Goal: Task Accomplishment & Management: Manage account settings

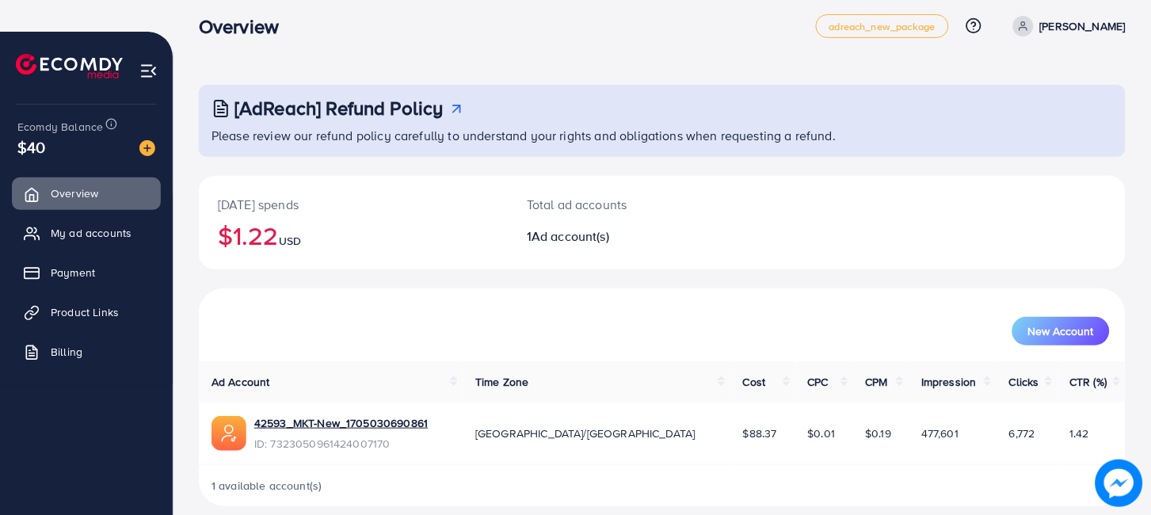
scroll to position [61, 0]
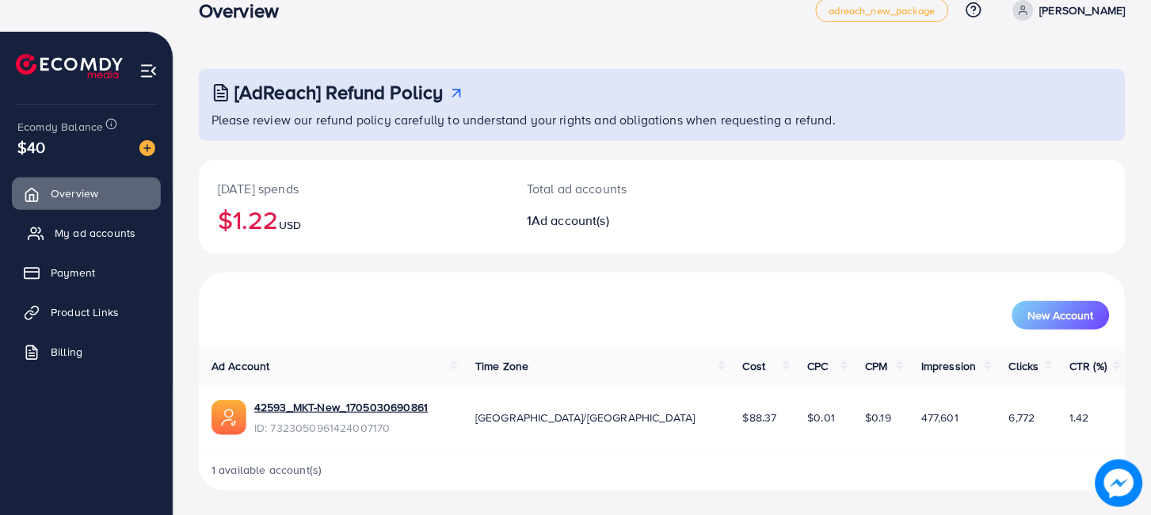
click at [55, 228] on span "My ad accounts" at bounding box center [95, 233] width 81 height 16
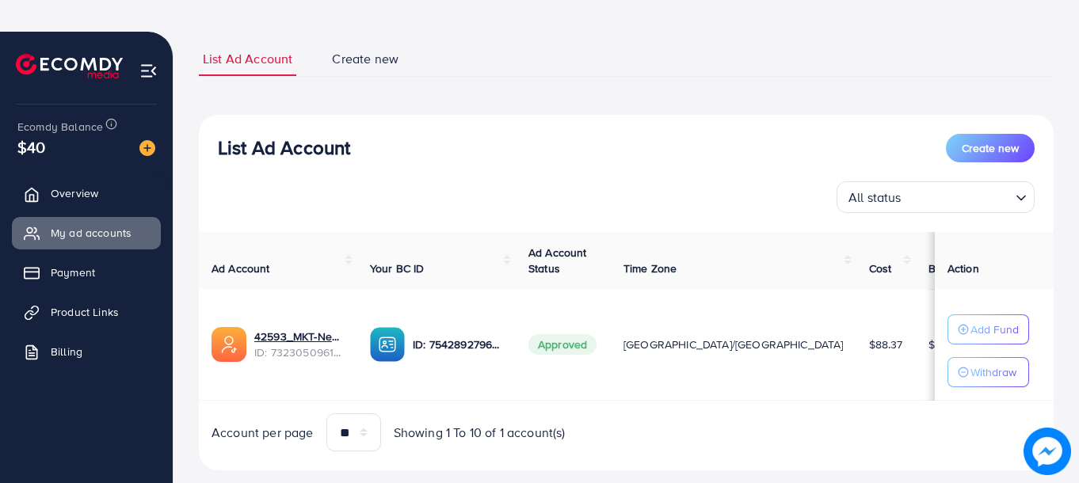
scroll to position [139, 0]
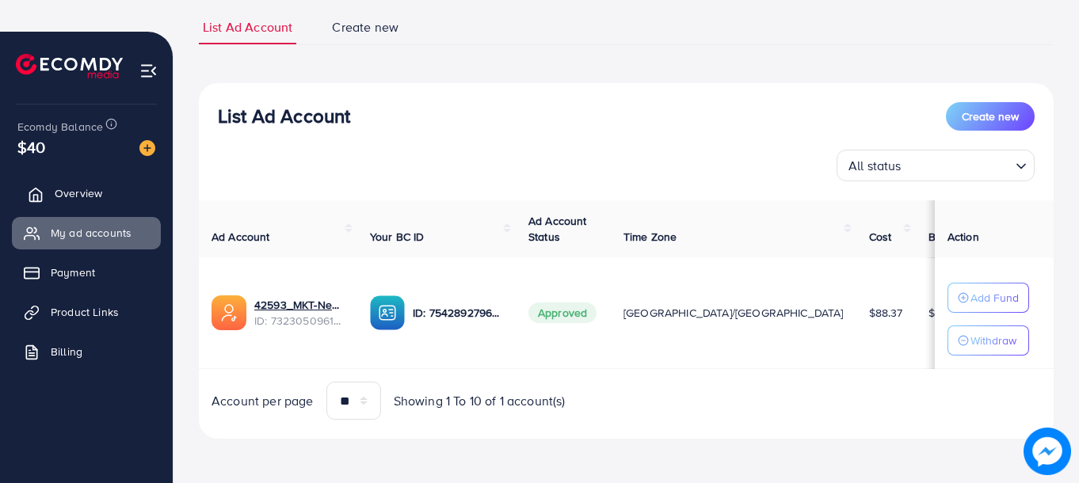
click at [127, 202] on link "Overview" at bounding box center [86, 193] width 149 height 32
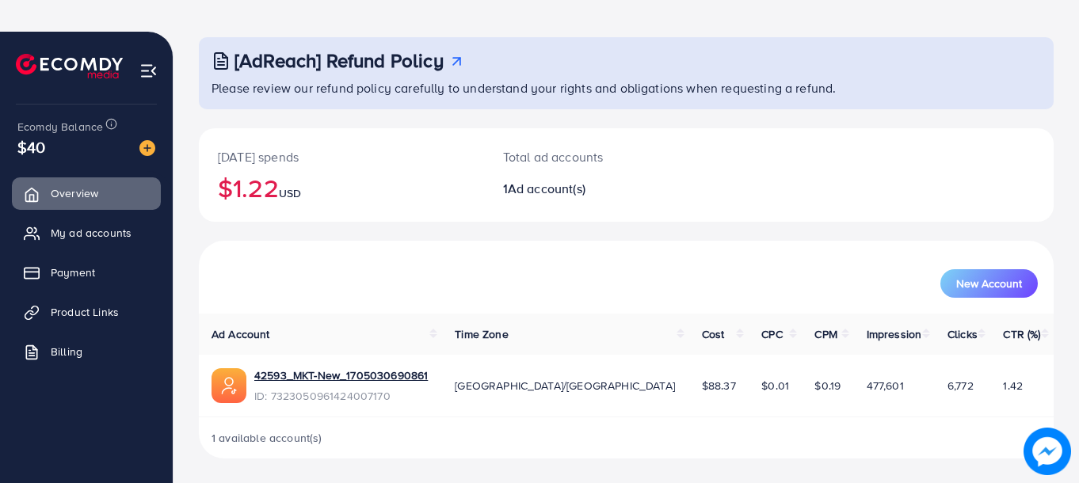
scroll to position [93, 0]
click at [102, 227] on span "My ad accounts" at bounding box center [95, 233] width 81 height 16
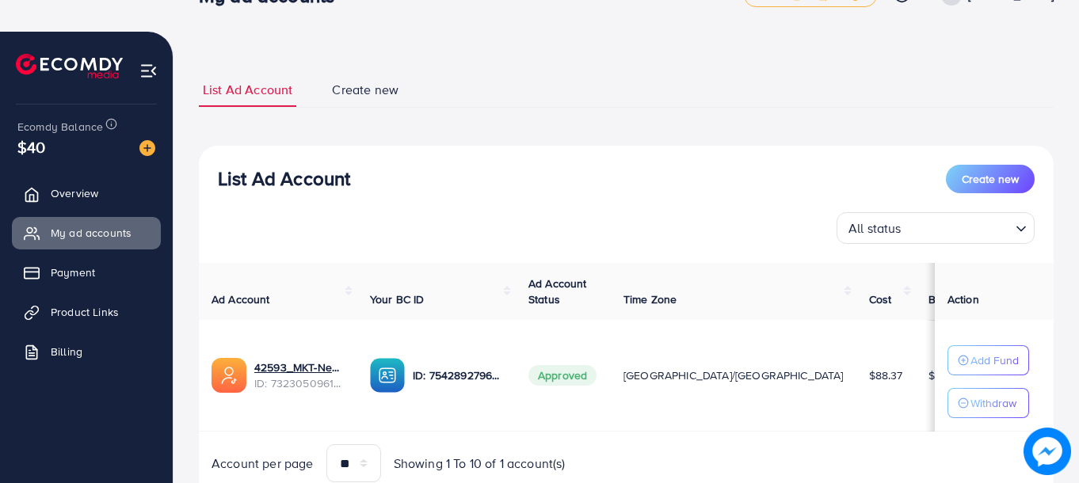
scroll to position [139, 0]
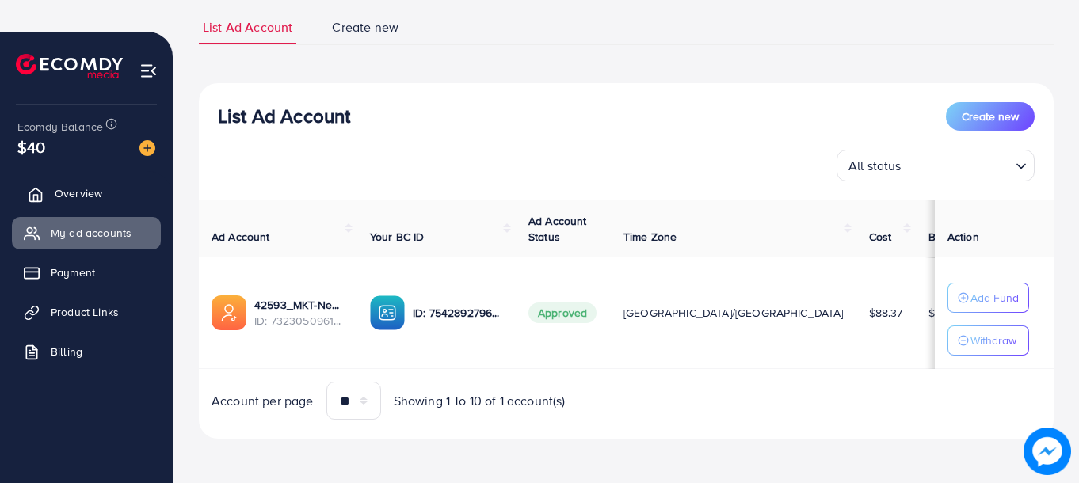
click at [74, 194] on span "Overview" at bounding box center [79, 193] width 48 height 16
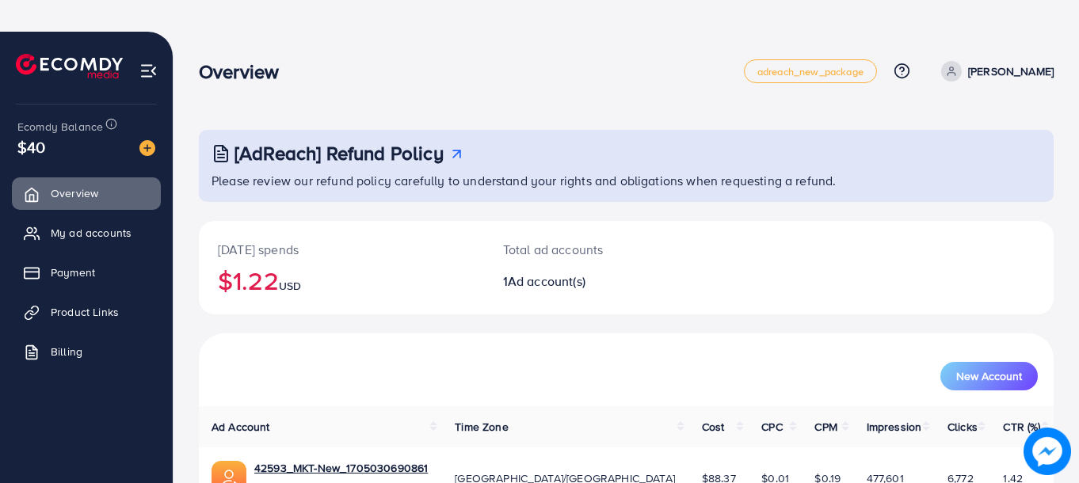
scroll to position [93, 0]
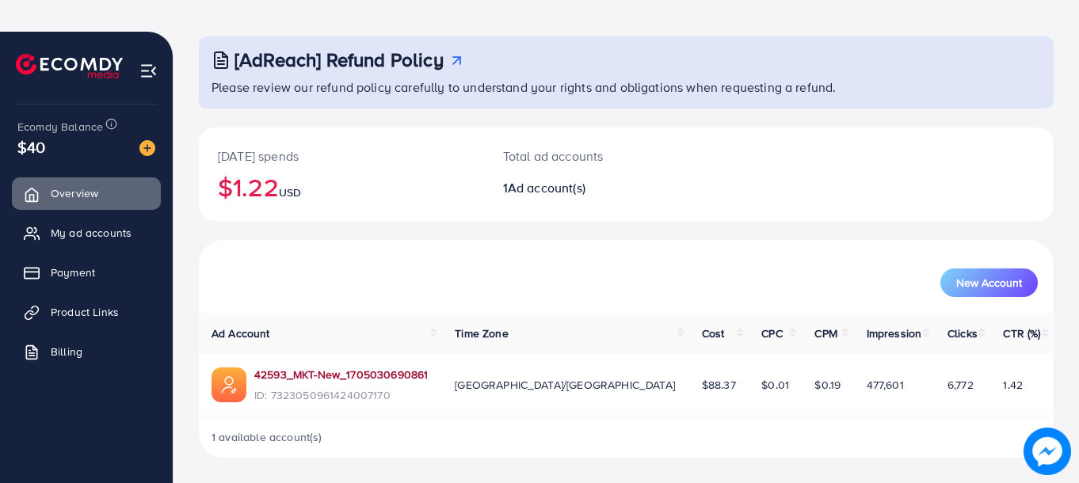
click at [297, 371] on link "42593_MKT-New_1705030690861" at bounding box center [340, 375] width 173 height 16
